Goal: Navigation & Orientation: Go to known website

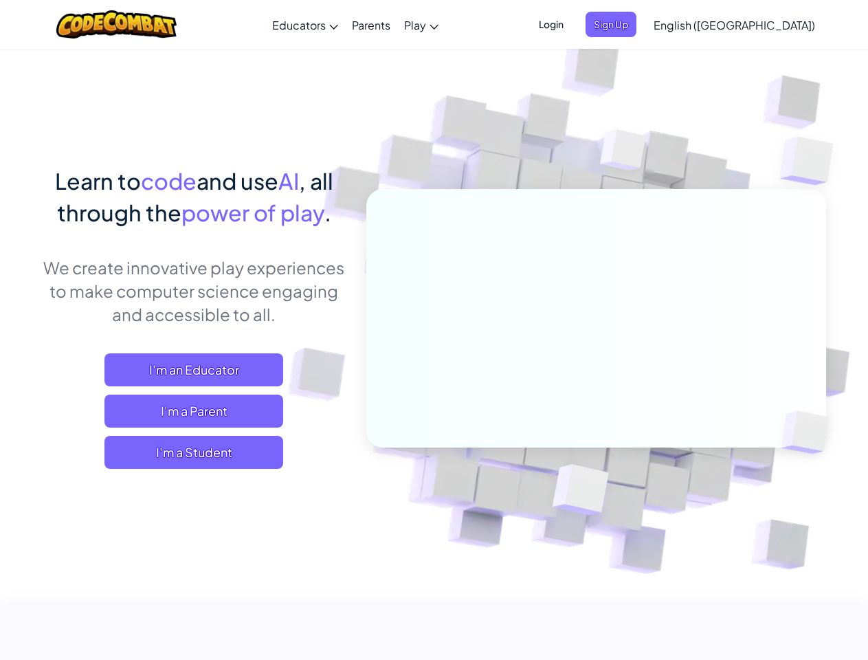
click at [572, 24] on span "Login" at bounding box center [551, 24] width 41 height 25
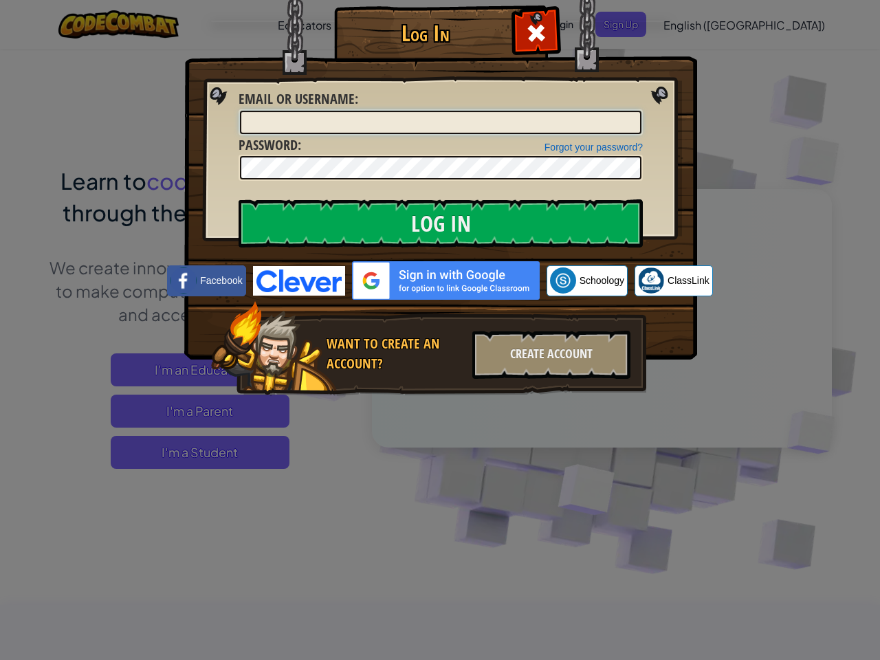
click at [634, 24] on div "Log In Unknown Error Email or Username : Forgot your password? Password : Log I…" at bounding box center [440, 221] width 458 height 400
click at [695, 24] on div "Log In Unknown Error Email or Username : Forgot your password? Password : Log I…" at bounding box center [440, 330] width 880 height 660
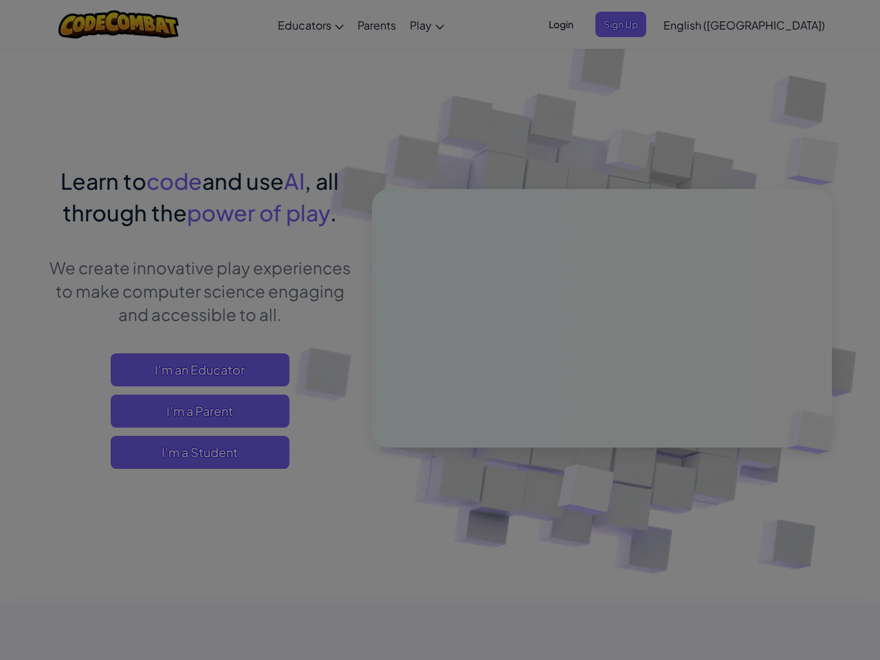
click at [695, 24] on div "Log In Unknown Error Email or Username : Forgot your password? Password : Log I…" at bounding box center [440, 330] width 880 height 660
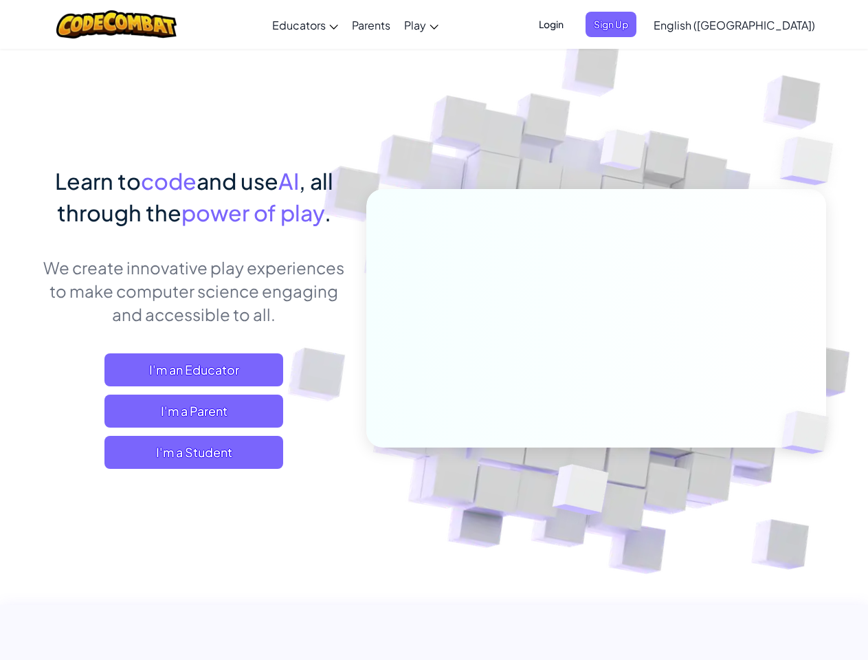
click at [769, 25] on span "English ([GEOGRAPHIC_DATA])" at bounding box center [735, 25] width 162 height 14
click at [194, 452] on span "I'm a Student" at bounding box center [193, 452] width 179 height 33
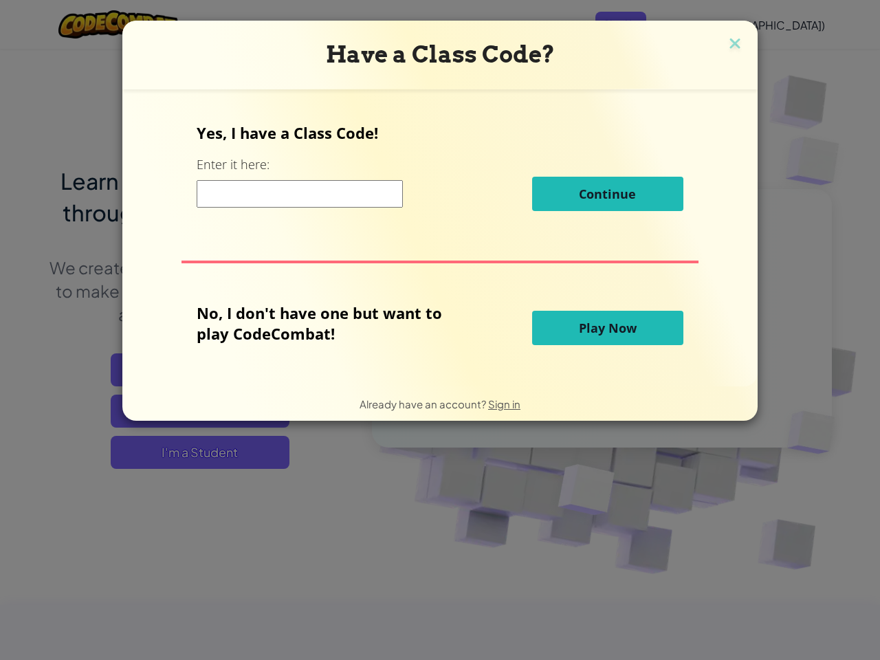
click at [194, 452] on div "Have a Class Code? Yes, I have a Class Code! Enter it here: Continue No, I don'…" at bounding box center [440, 330] width 880 height 660
